Goal: Information Seeking & Learning: Learn about a topic

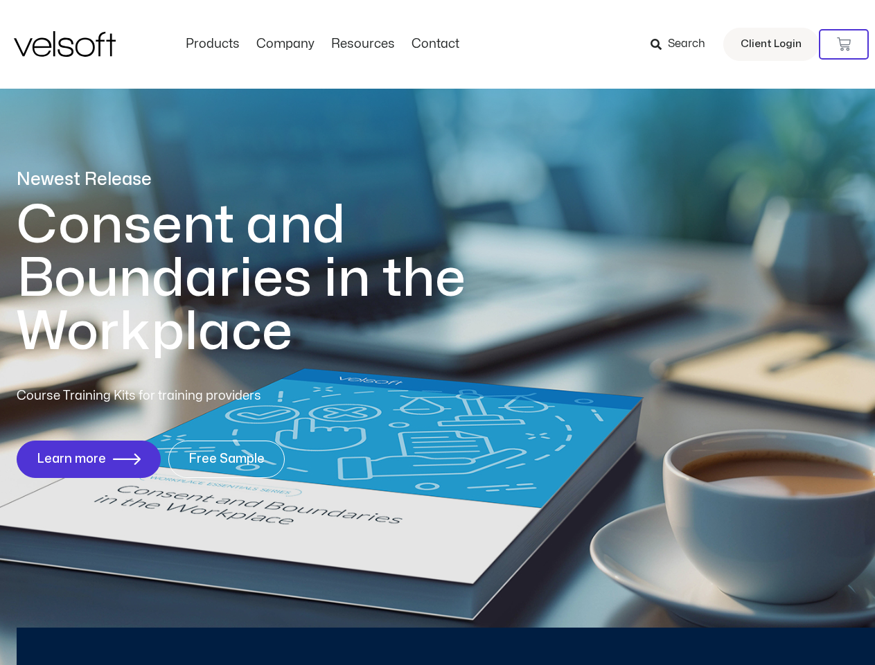
click at [437, 333] on h1 "Consent and Boundaries in the Workplace" at bounding box center [270, 279] width 506 height 160
click at [844, 44] on icon at bounding box center [844, 44] width 14 height 14
